Goal: Information Seeking & Learning: Learn about a topic

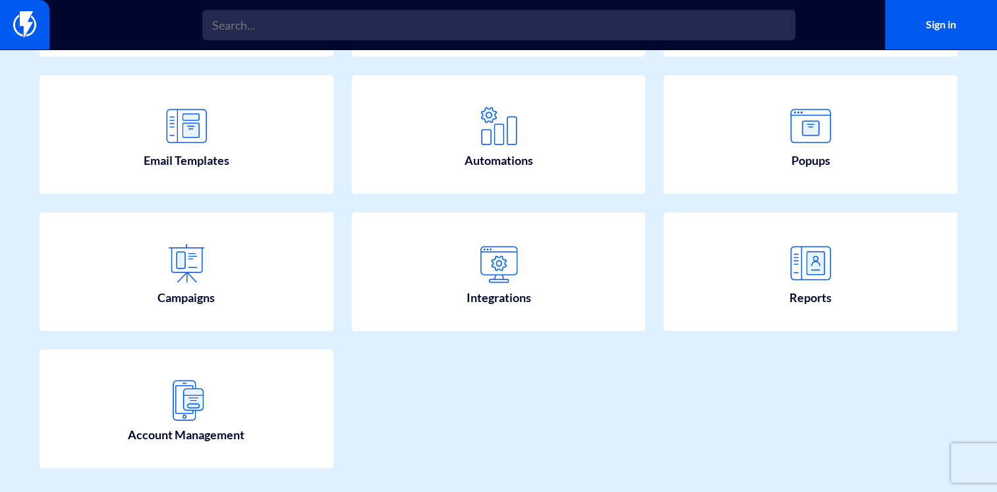
scroll to position [293, 0]
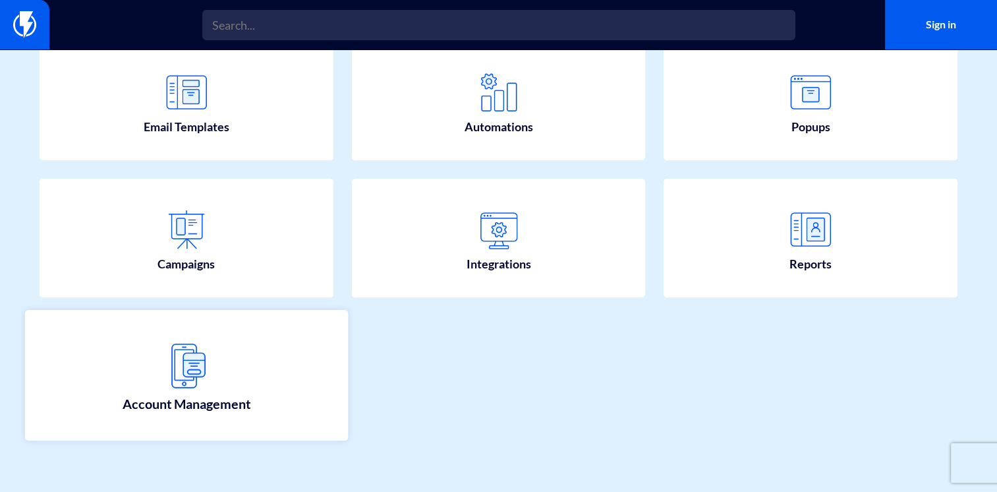
click at [132, 385] on link "Account Management" at bounding box center [186, 375] width 323 height 130
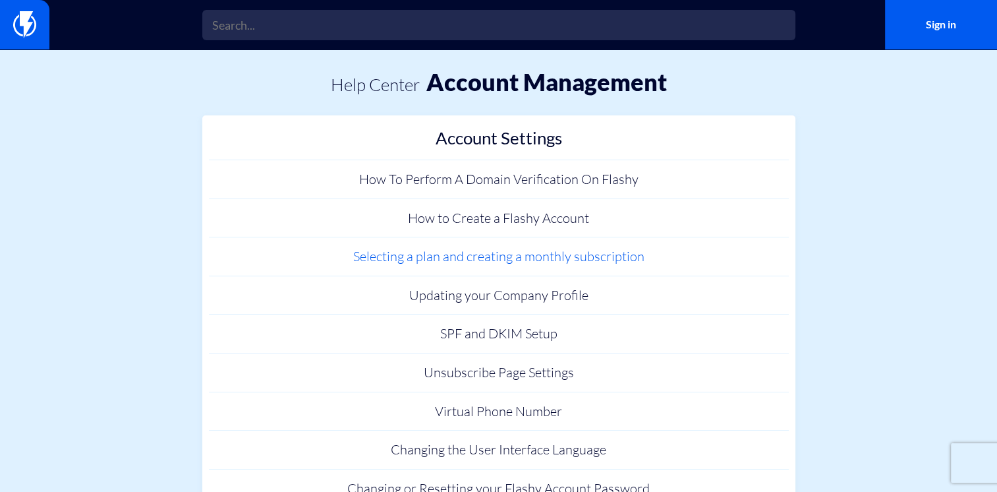
click at [581, 260] on link "Selecting a plan and creating a monthly subscription" at bounding box center [499, 256] width 580 height 39
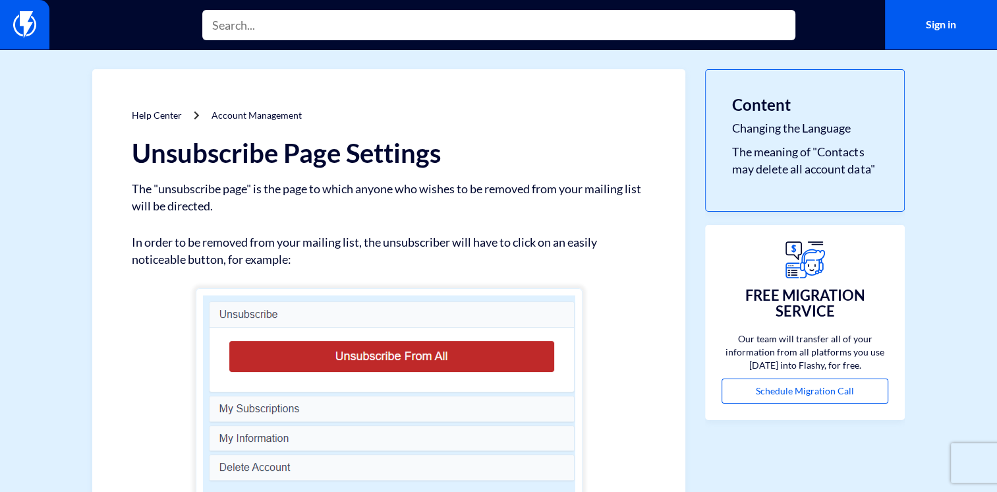
click at [248, 26] on input "text" at bounding box center [498, 25] width 593 height 30
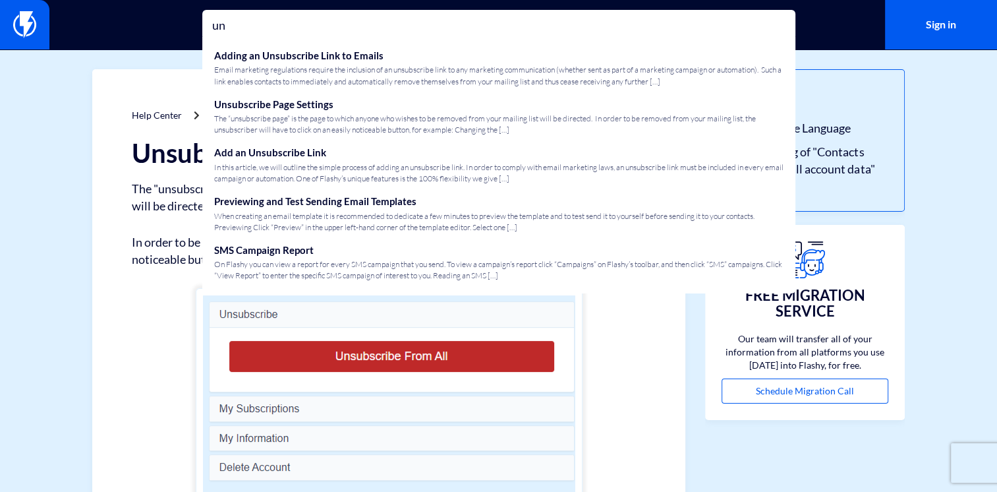
type input "u"
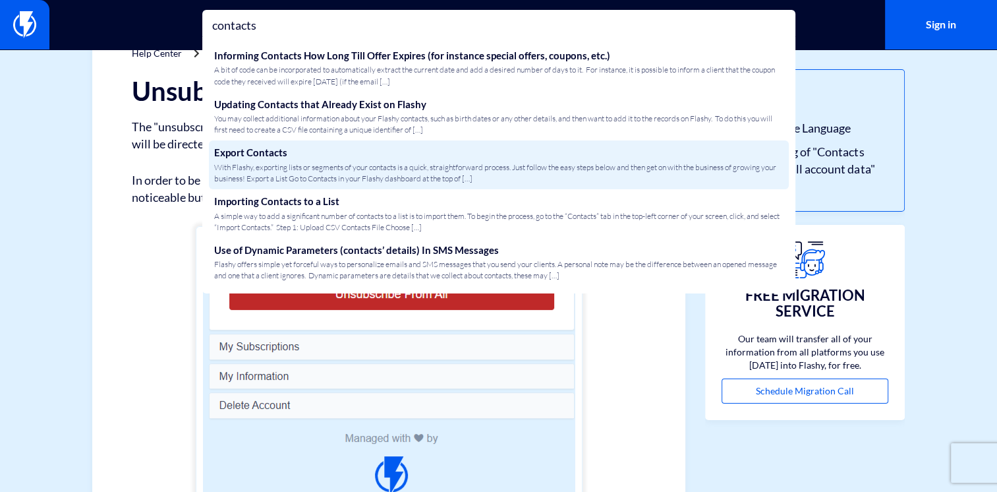
scroll to position [71, 0]
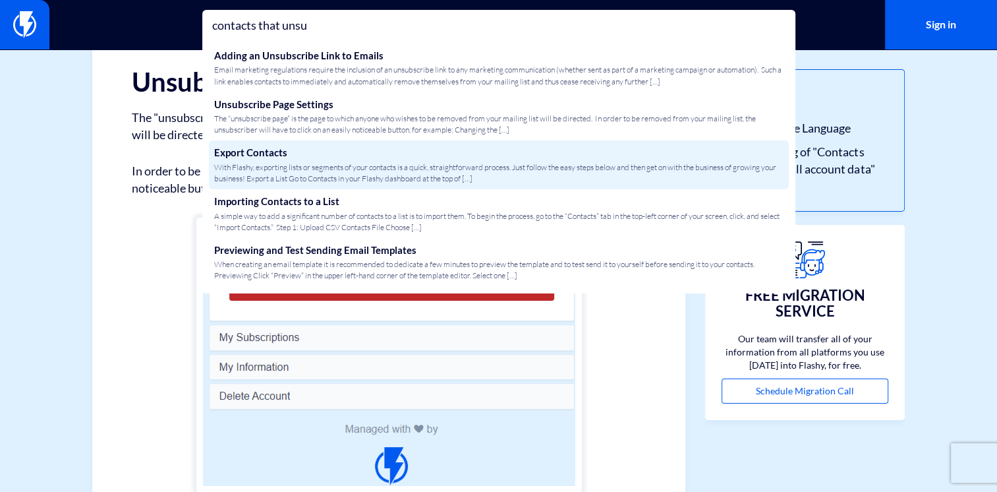
type input "contacts that unsu"
click at [315, 163] on span "With Flashy, exporting lists or segments of your contacts is a quick, straightf…" at bounding box center [498, 172] width 569 height 22
